Goal: Information Seeking & Learning: Stay updated

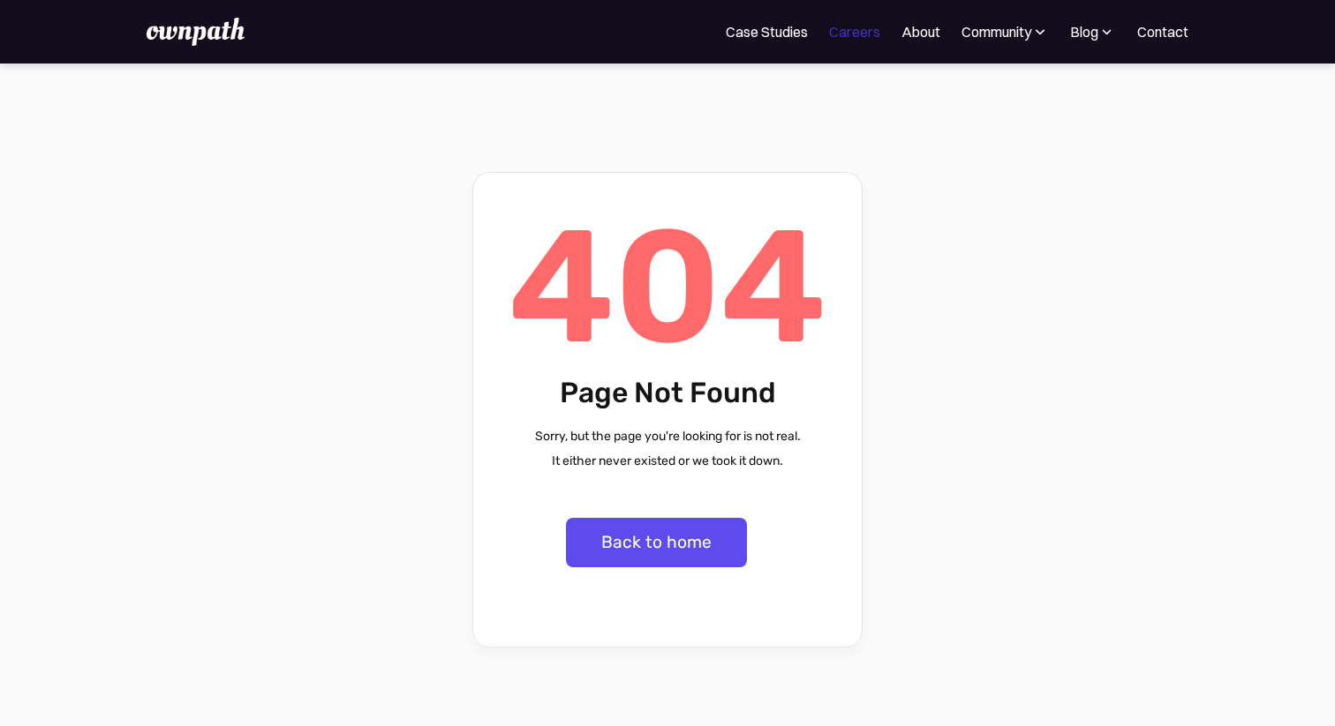
click at [847, 36] on link "Careers" at bounding box center [854, 31] width 51 height 21
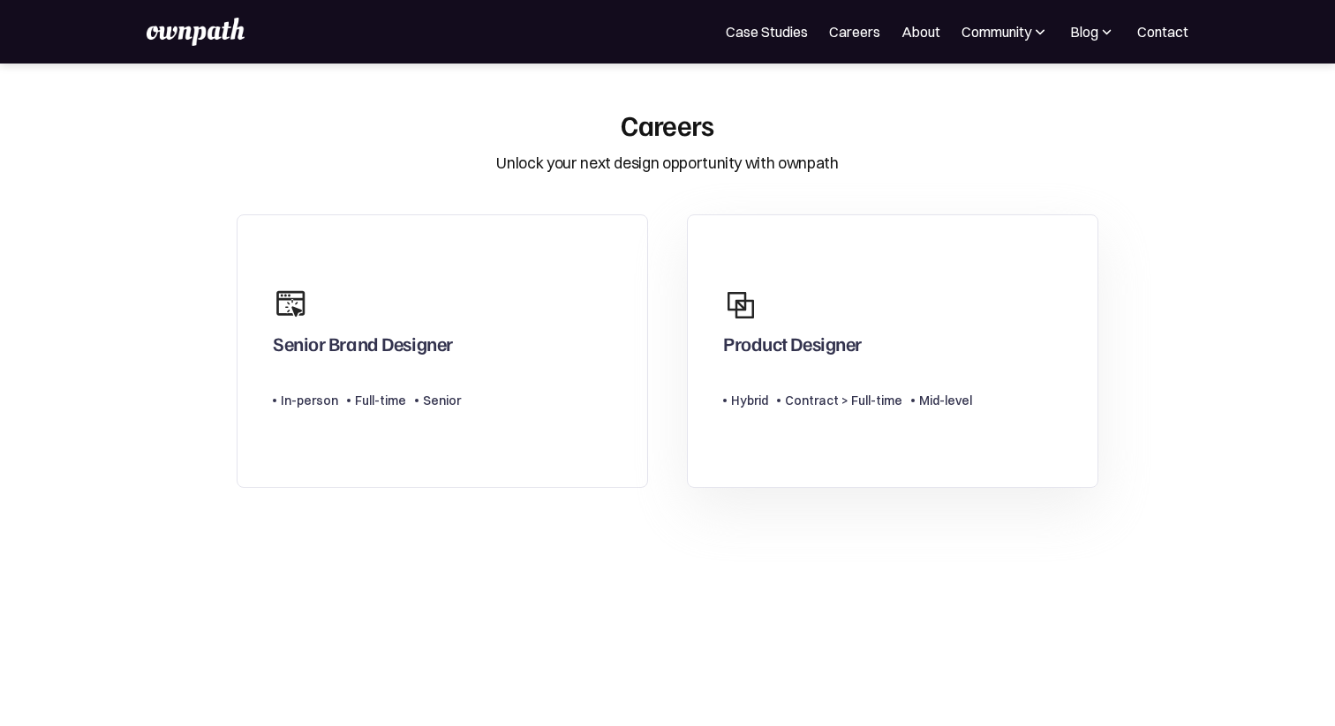
click at [757, 347] on div "Product Designer" at bounding box center [792, 348] width 139 height 32
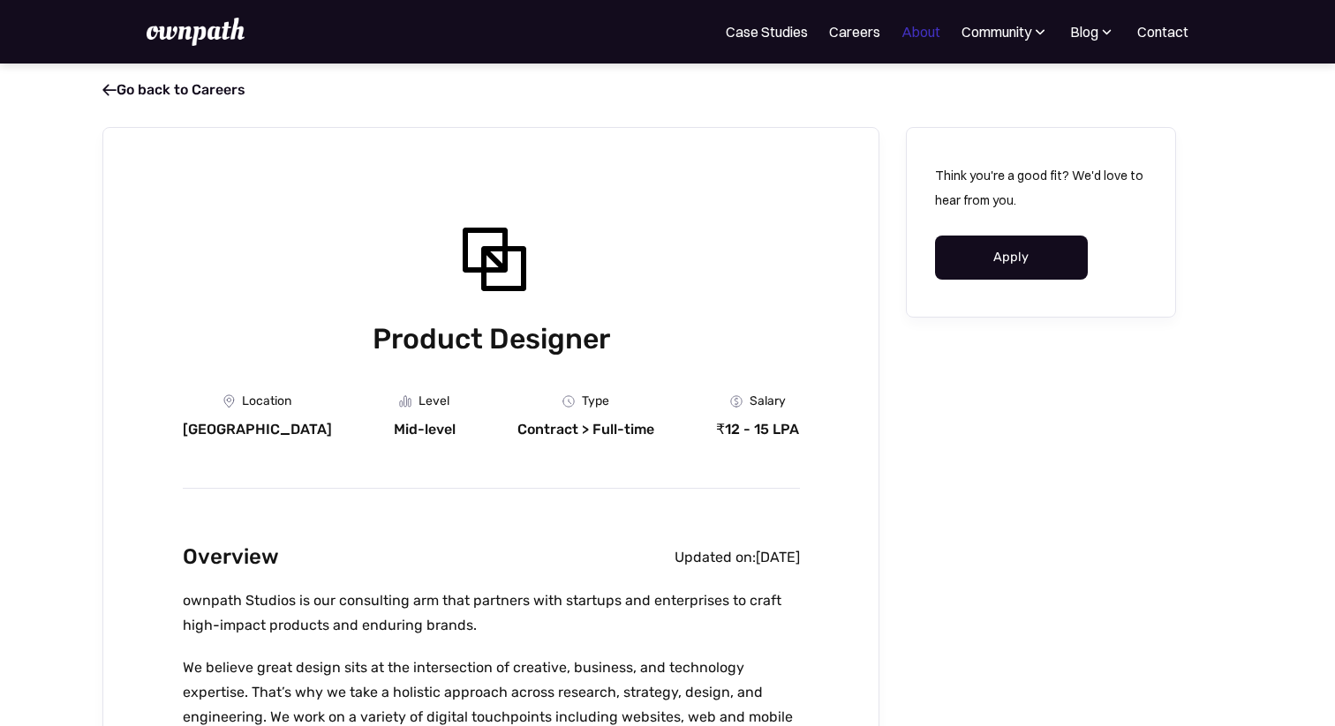
click at [919, 35] on link "About" at bounding box center [920, 31] width 39 height 21
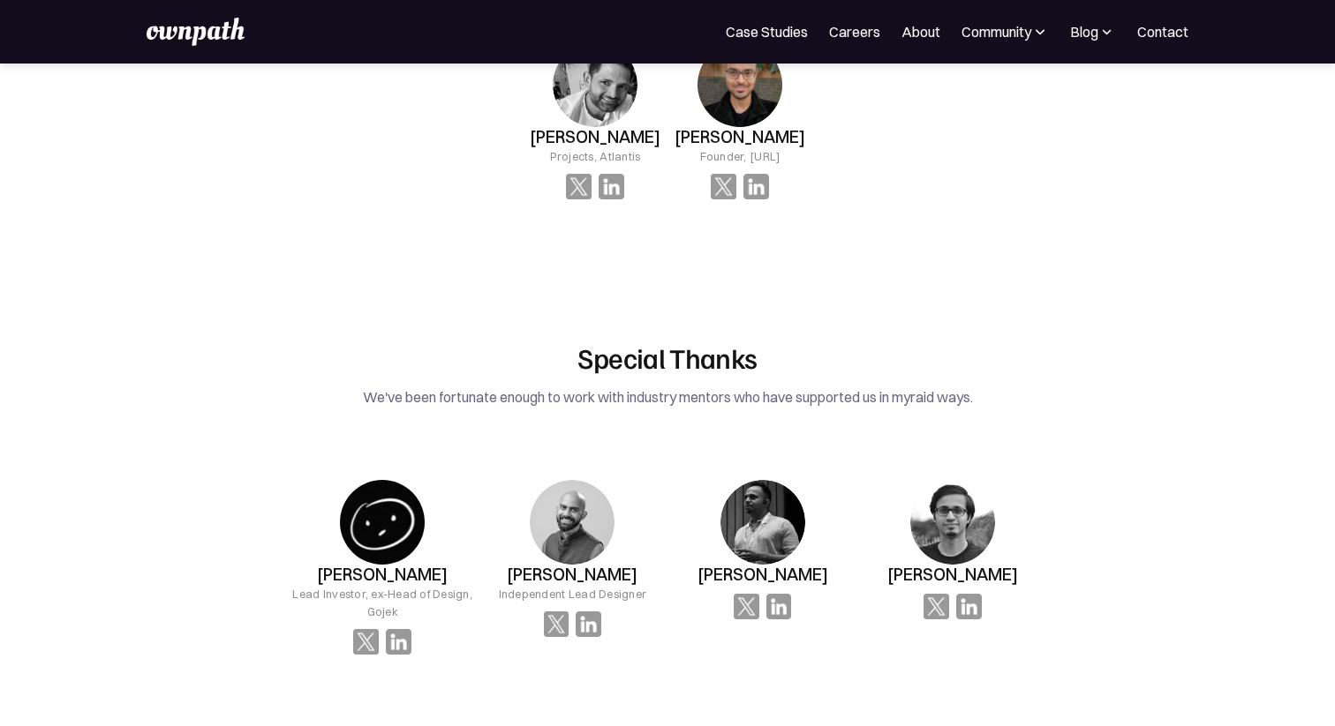
scroll to position [2417, 0]
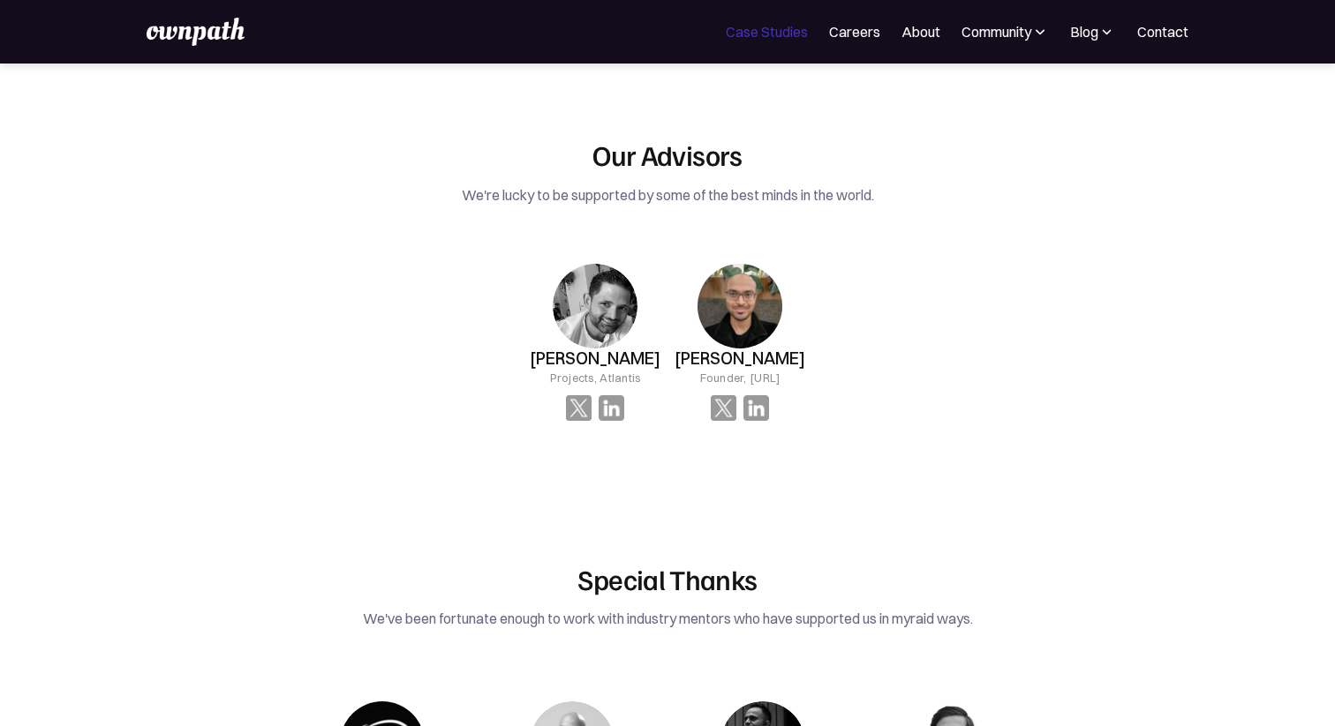
click at [778, 32] on link "Case Studies" at bounding box center [767, 31] width 82 height 21
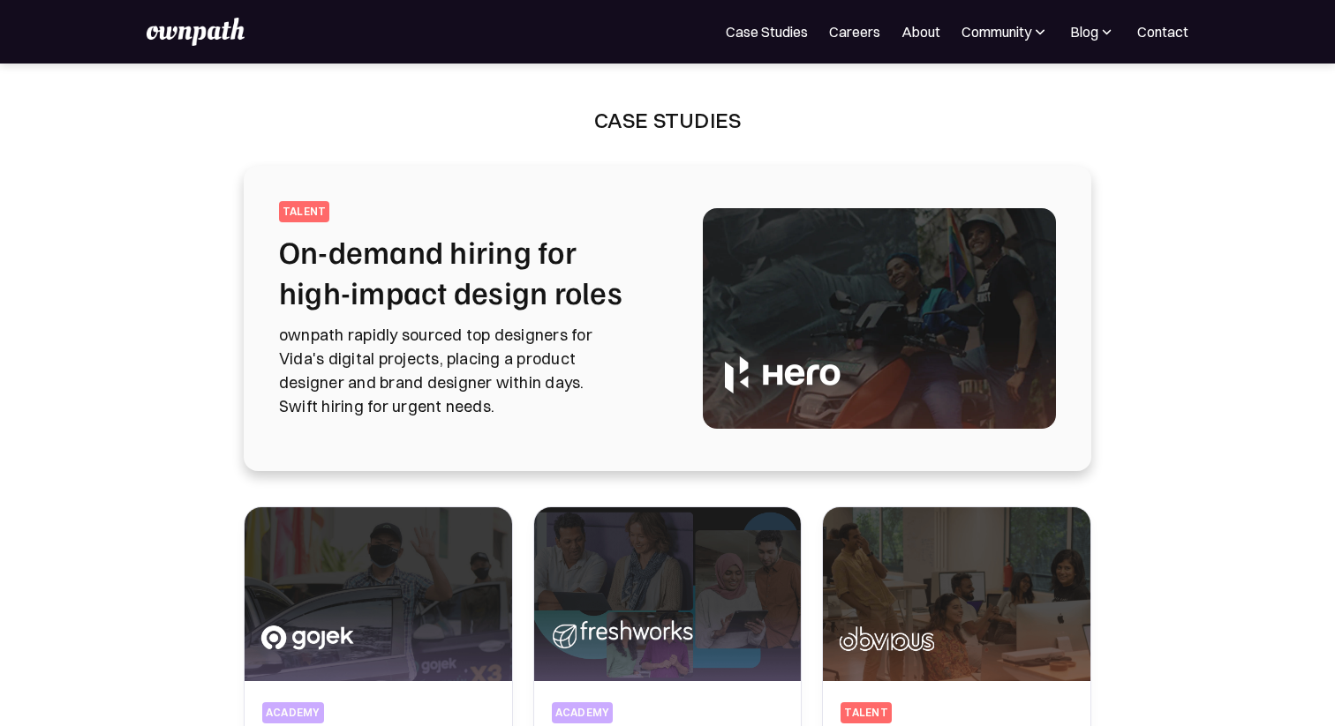
click at [224, 26] on img at bounding box center [195, 32] width 97 height 28
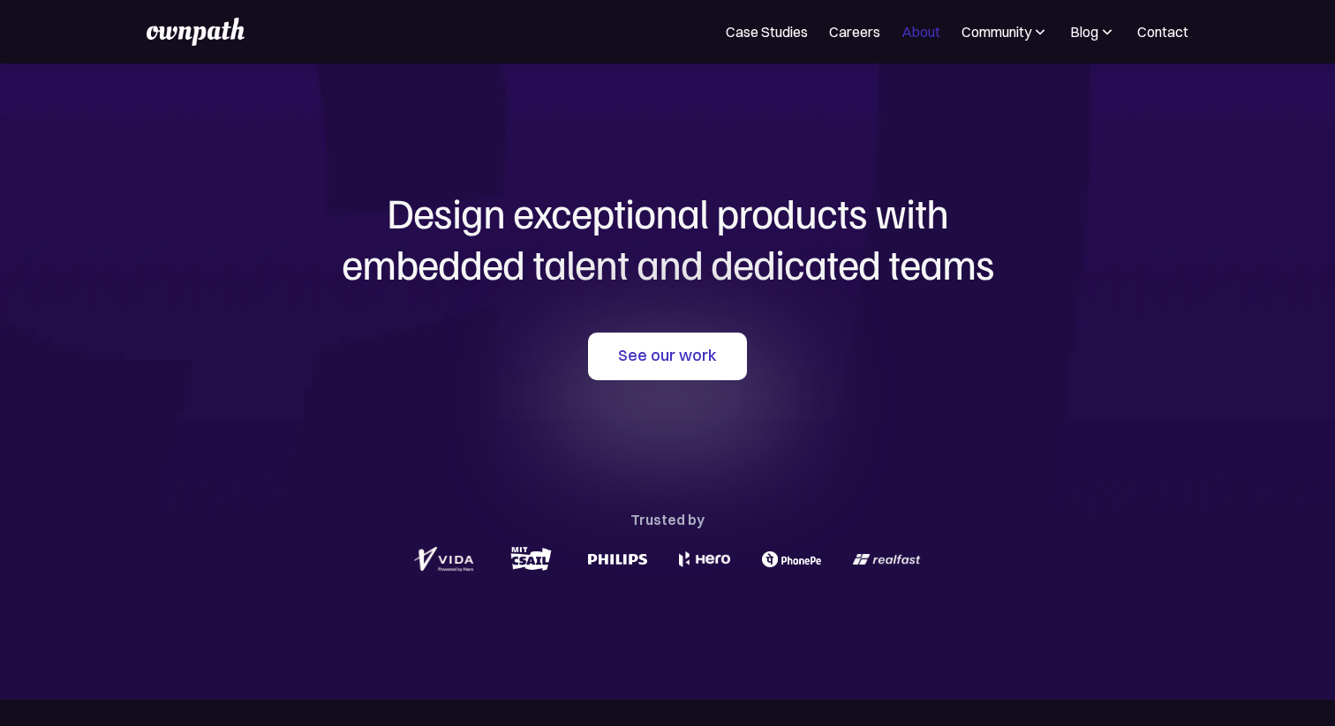
click at [908, 30] on link "About" at bounding box center [920, 31] width 39 height 21
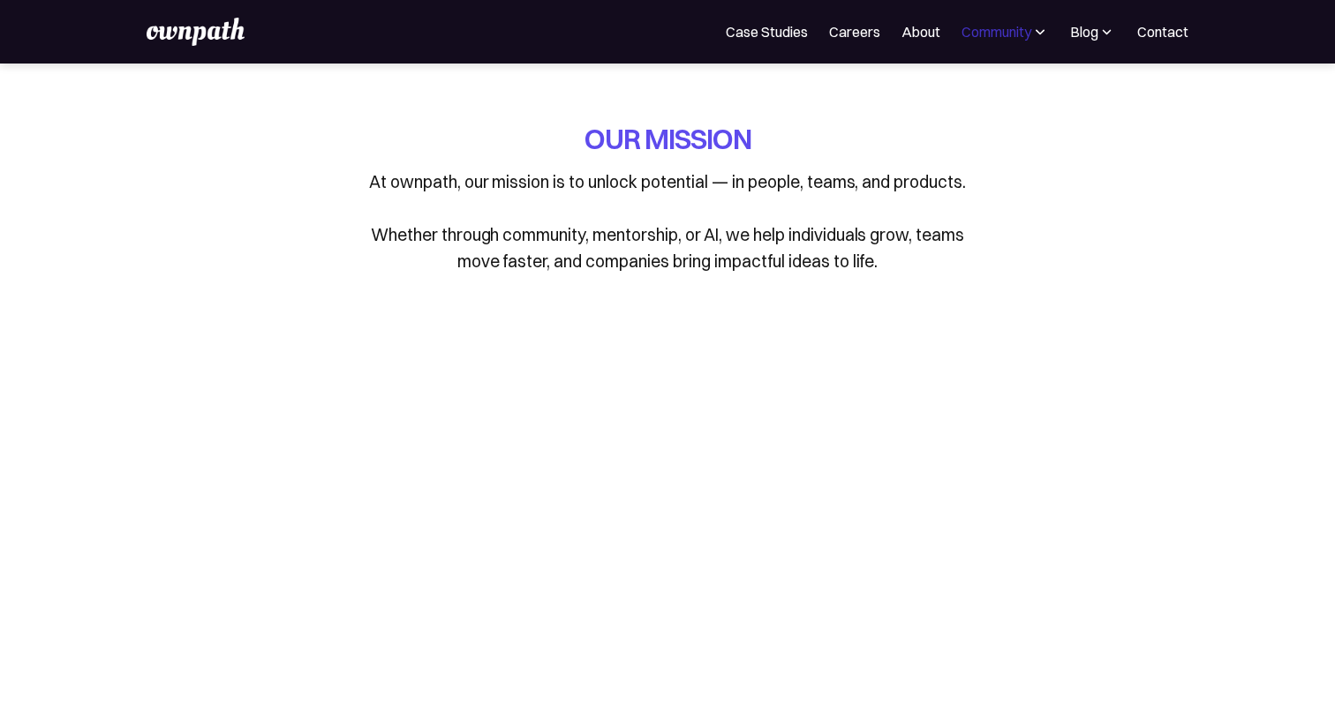
click at [1018, 39] on div "Community" at bounding box center [996, 31] width 70 height 21
click at [836, 252] on p "At ownpath, our mission is to unlock potential — in people, teams, and products…" at bounding box center [667, 222] width 618 height 106
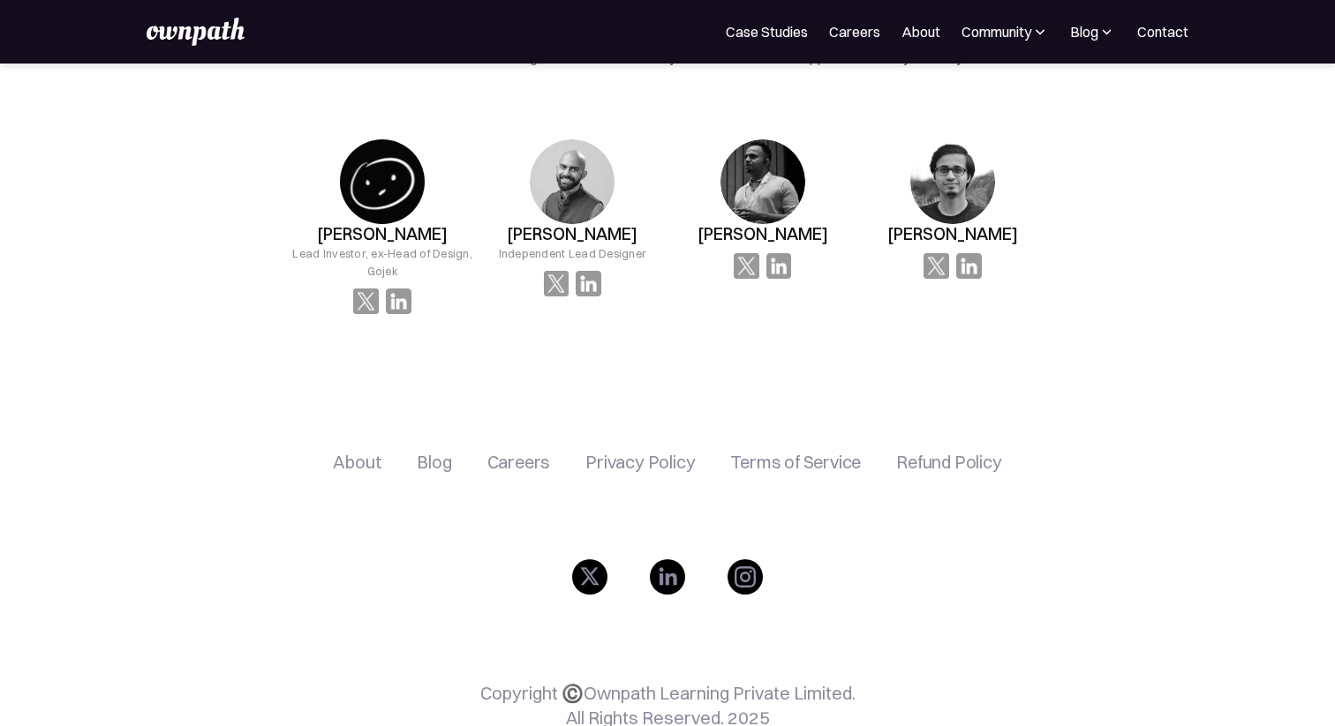
scroll to position [3013, 0]
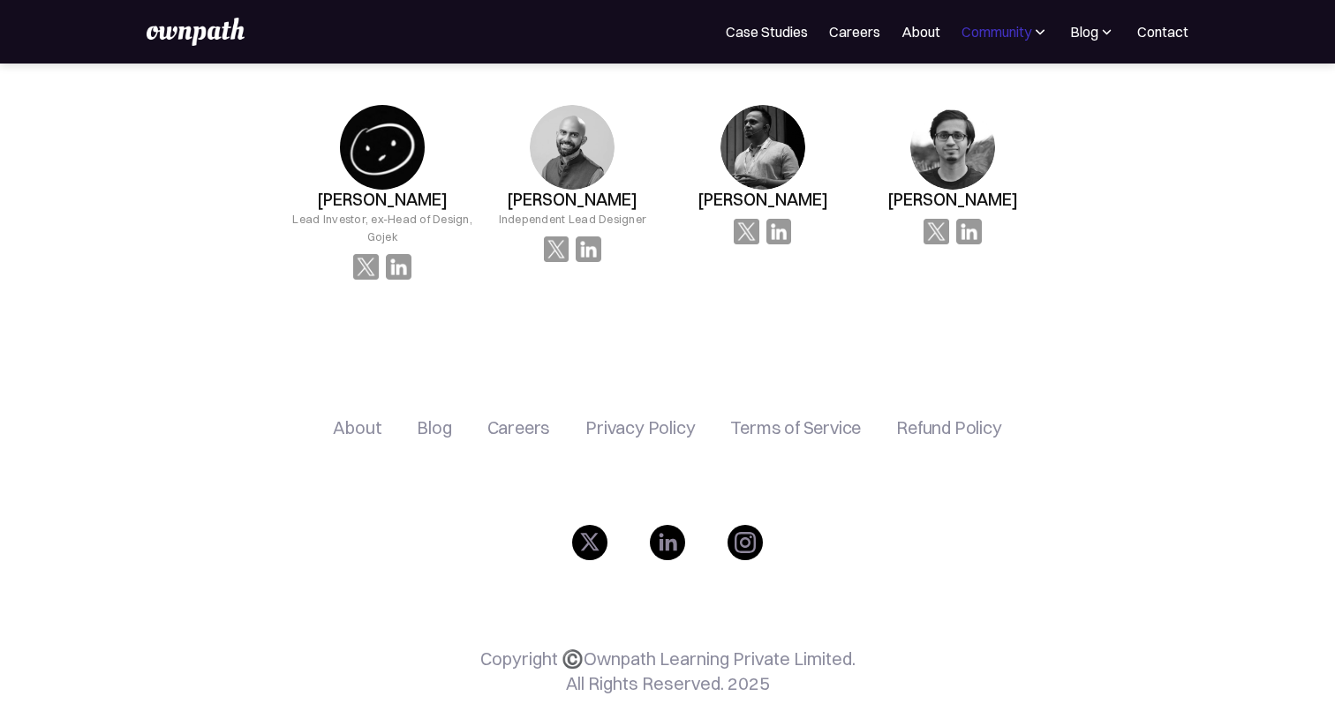
click at [980, 37] on div "Community" at bounding box center [996, 31] width 70 height 21
click at [983, 98] on div "Events" at bounding box center [965, 96] width 66 height 21
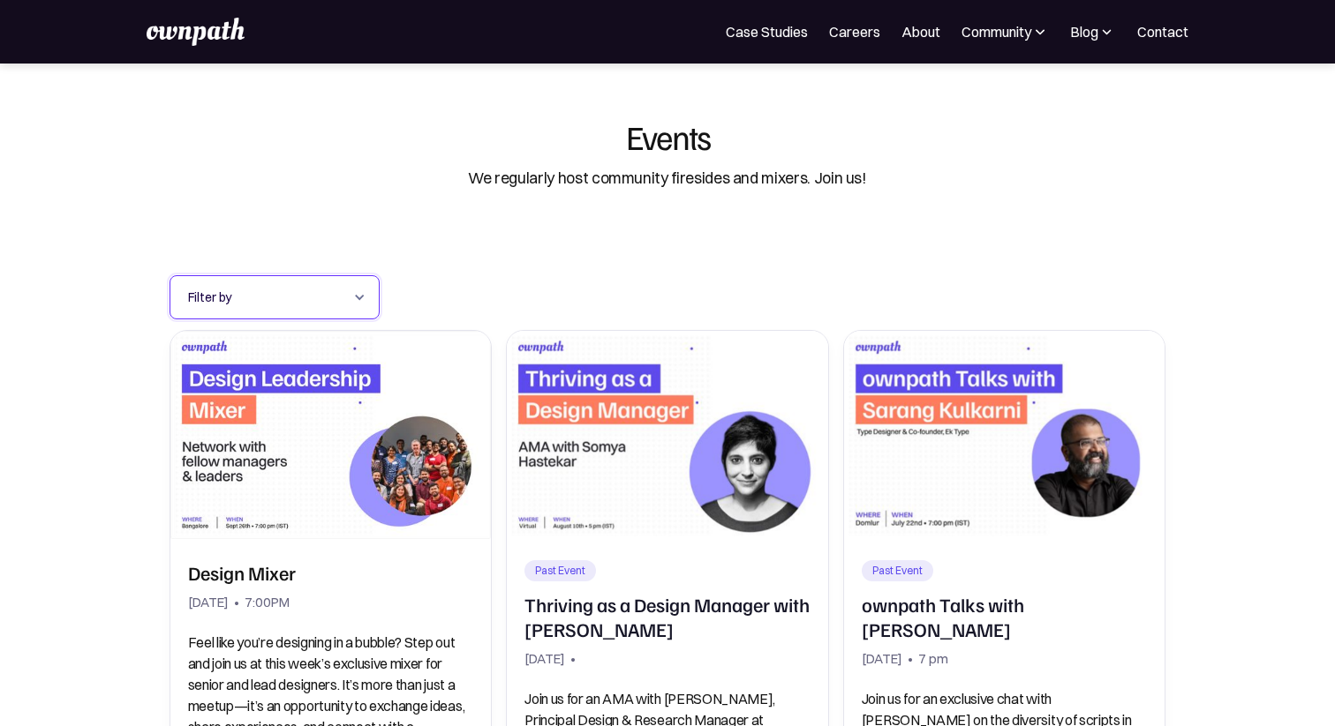
click at [366, 291] on div "Filter by" at bounding box center [274, 297] width 210 height 44
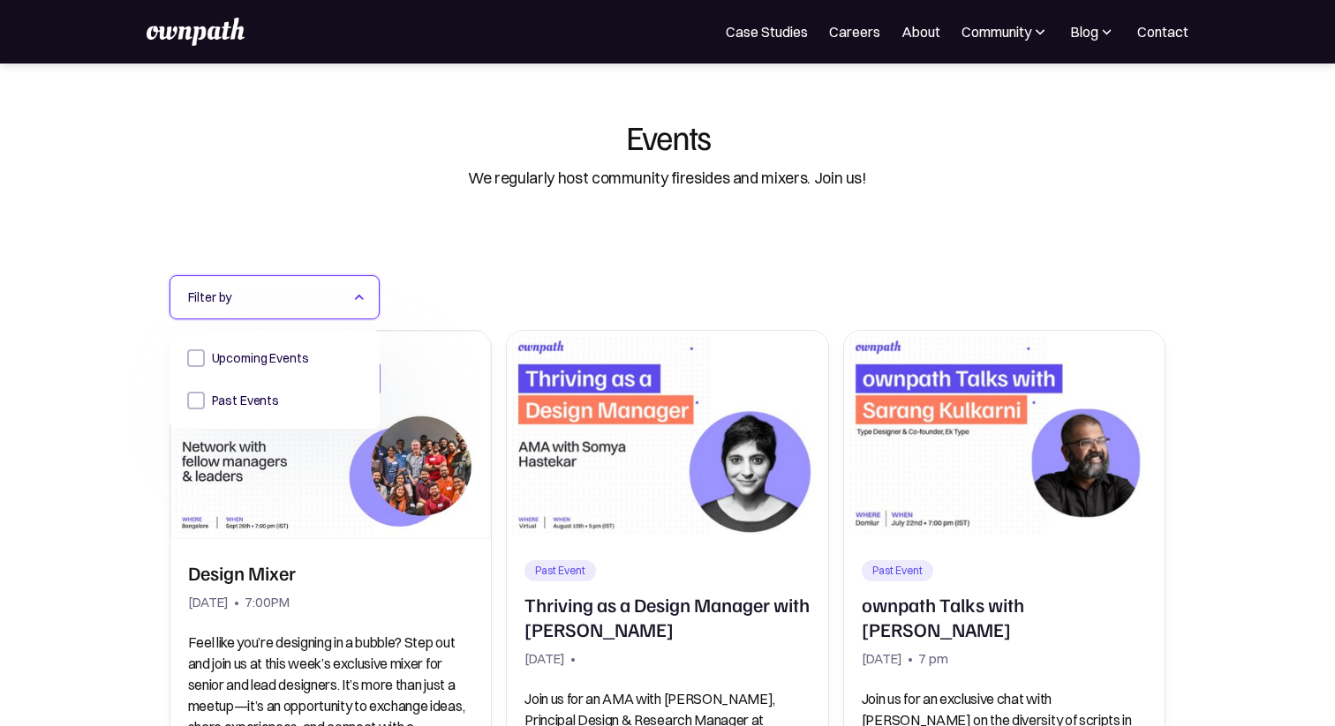
click at [366, 291] on div "Filter by" at bounding box center [274, 297] width 210 height 44
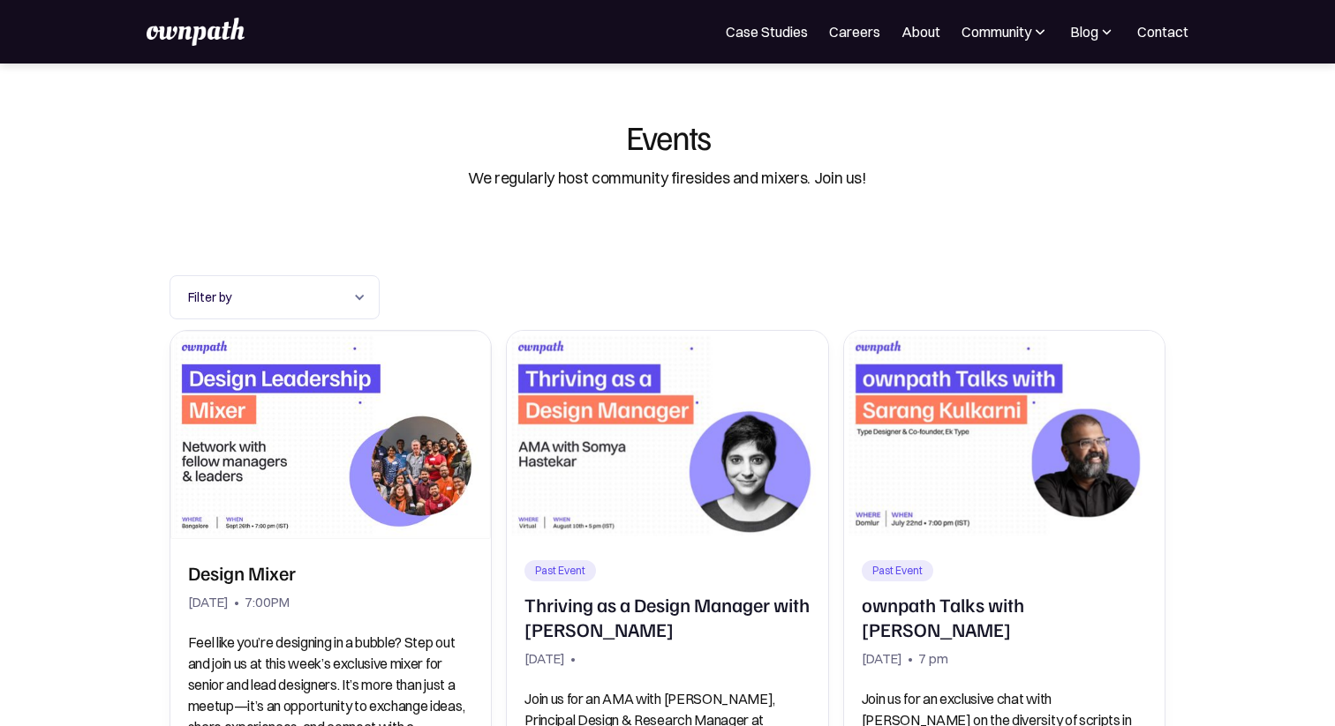
click at [450, 291] on div "Filter by Upcoming Events Past Events Thank you! Your submission has been recei…" at bounding box center [667, 297] width 997 height 44
click at [287, 315] on div "Filter by" at bounding box center [274, 297] width 210 height 44
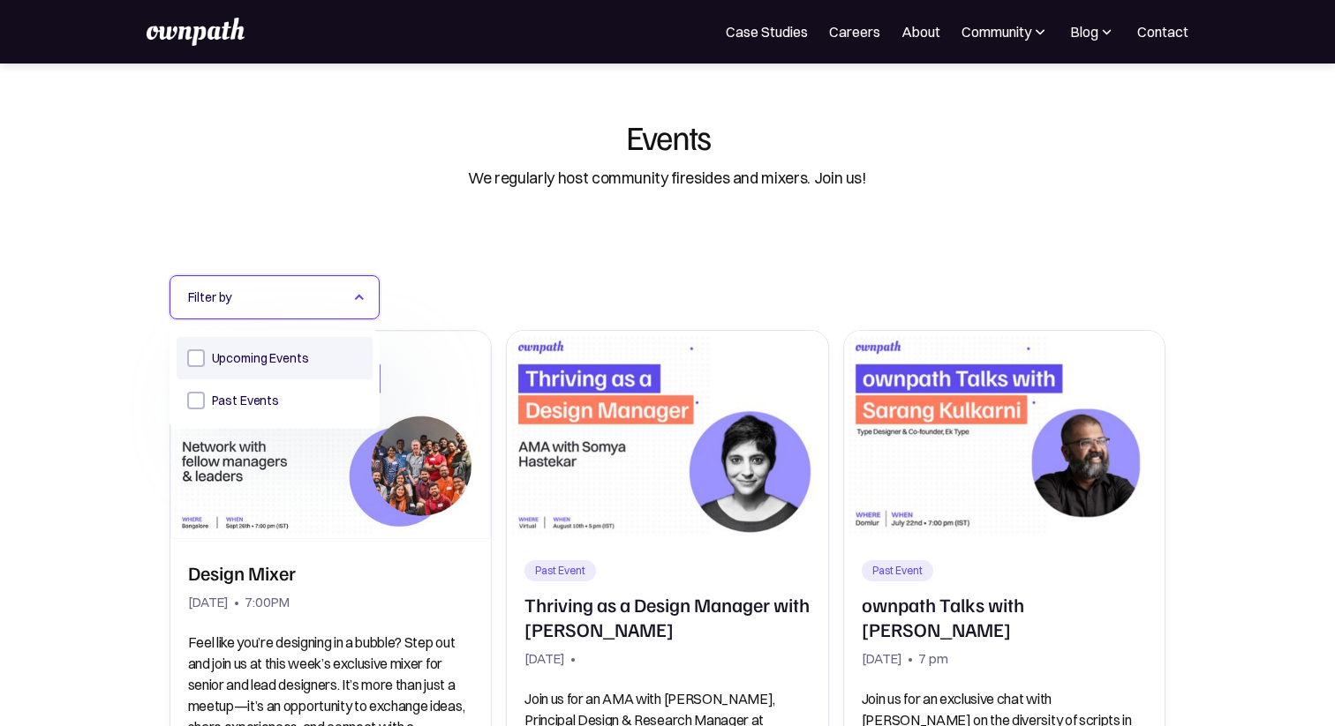
click at [273, 369] on div "Upcoming Events" at bounding box center [275, 358] width 196 height 42
click at [199, 359] on div "filtering Form" at bounding box center [196, 359] width 18 height 18
click at [199, 359] on input "Upcoming Events" at bounding box center [192, 357] width 11 height 11
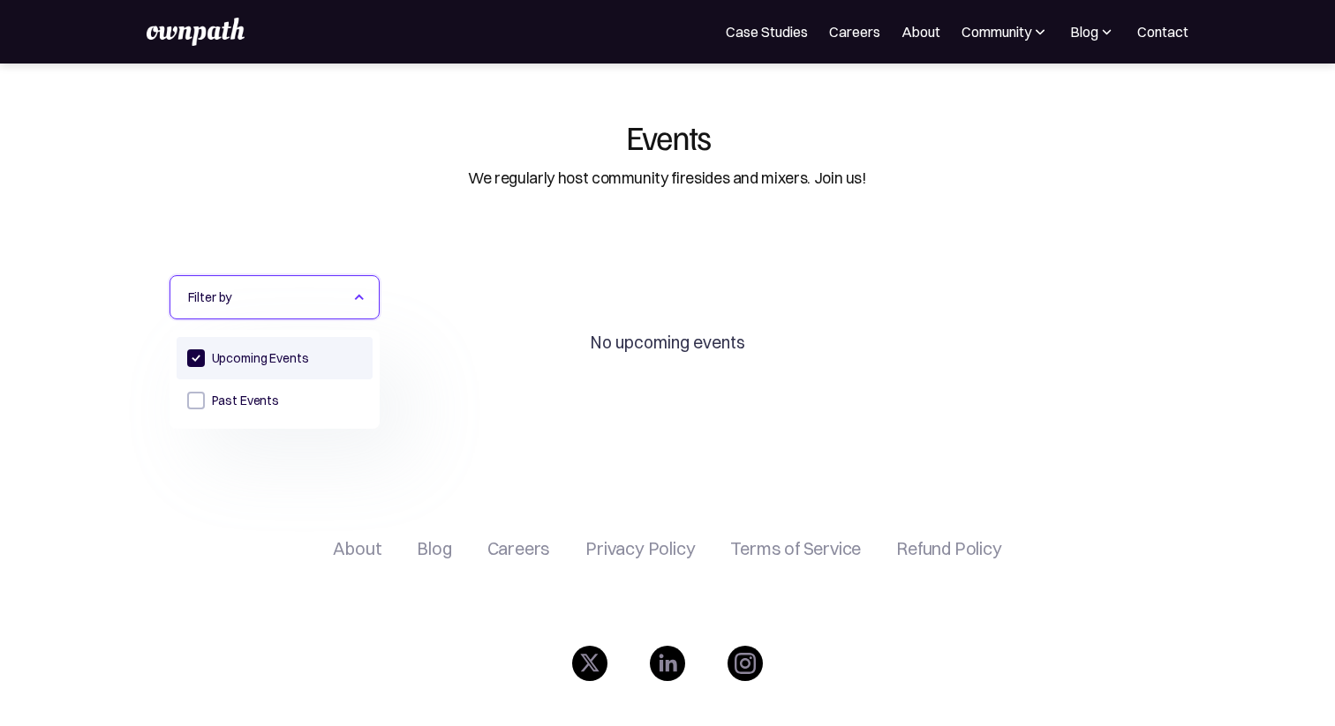
click at [196, 356] on div "filtering Form" at bounding box center [196, 359] width 18 height 18
click at [196, 356] on input "Upcoming Events" at bounding box center [192, 357] width 11 height 11
checkbox input "false"
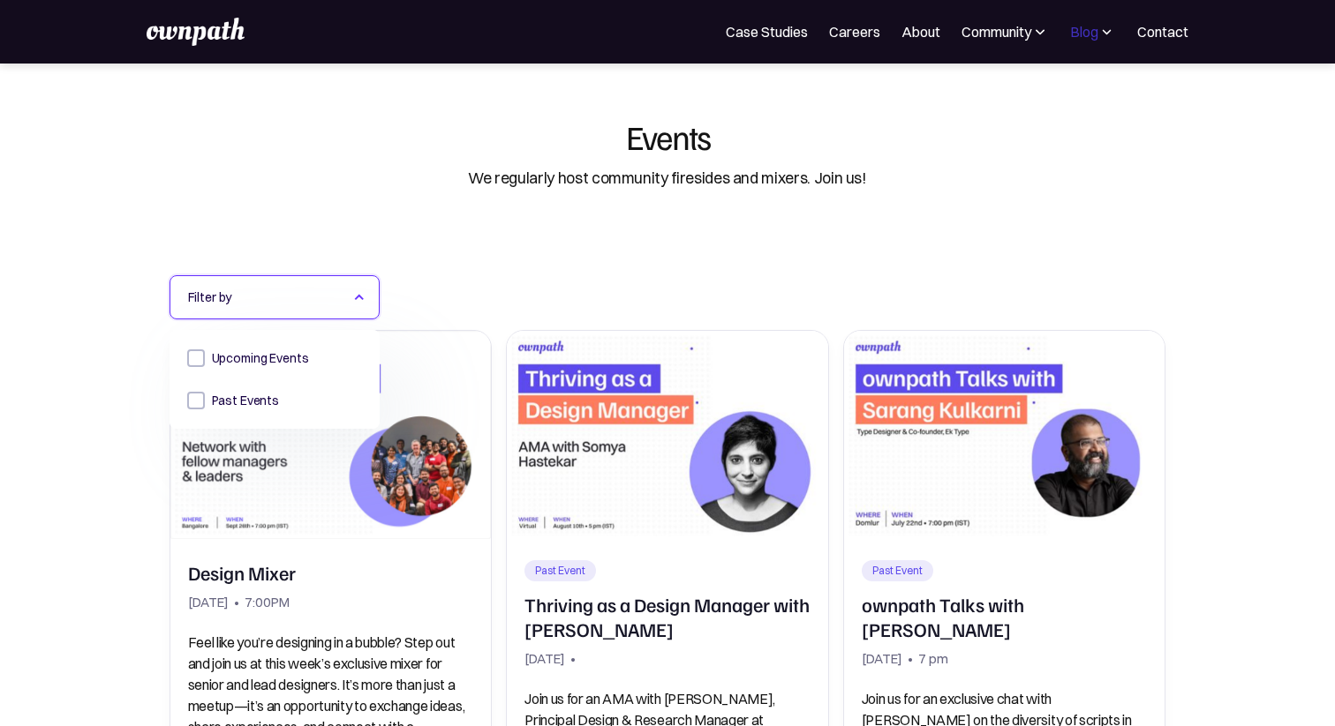
click at [1079, 35] on div "Blog" at bounding box center [1084, 31] width 28 height 21
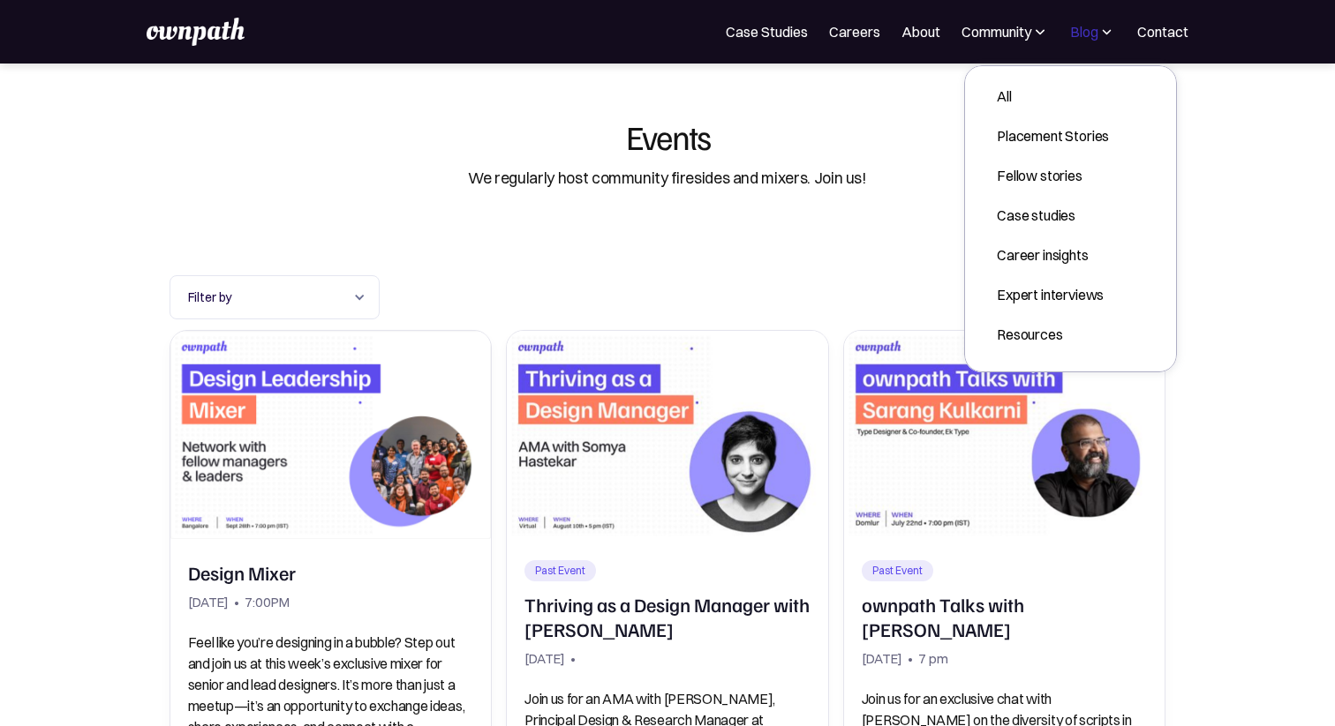
click at [1079, 35] on div "Blog" at bounding box center [1084, 31] width 28 height 21
